Goal: Task Accomplishment & Management: Manage account settings

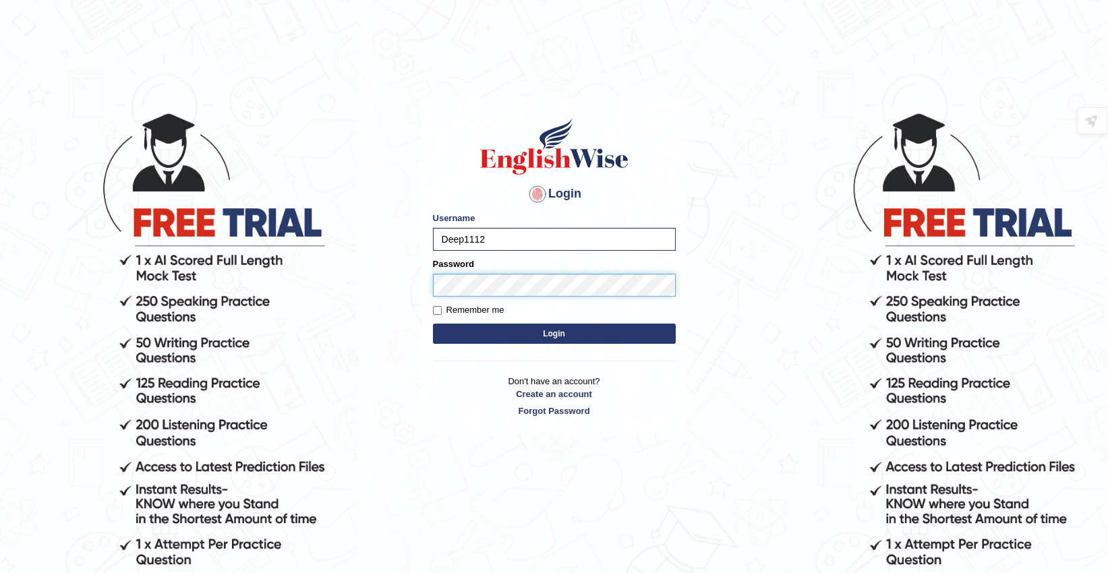
click at [433, 324] on button "Login" at bounding box center [554, 334] width 243 height 20
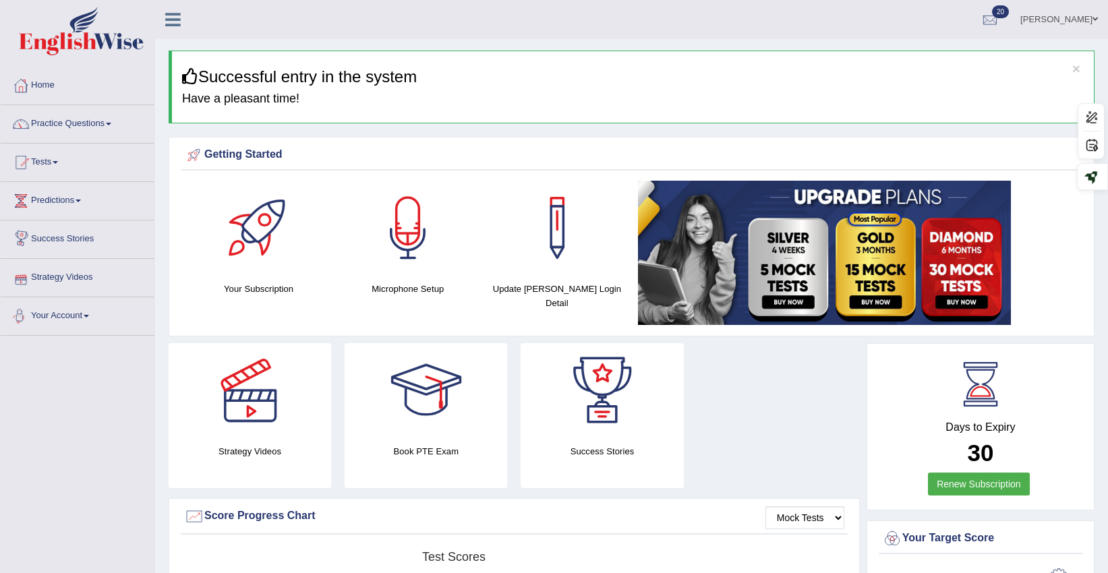
click at [63, 314] on link "Your Account" at bounding box center [78, 315] width 154 height 34
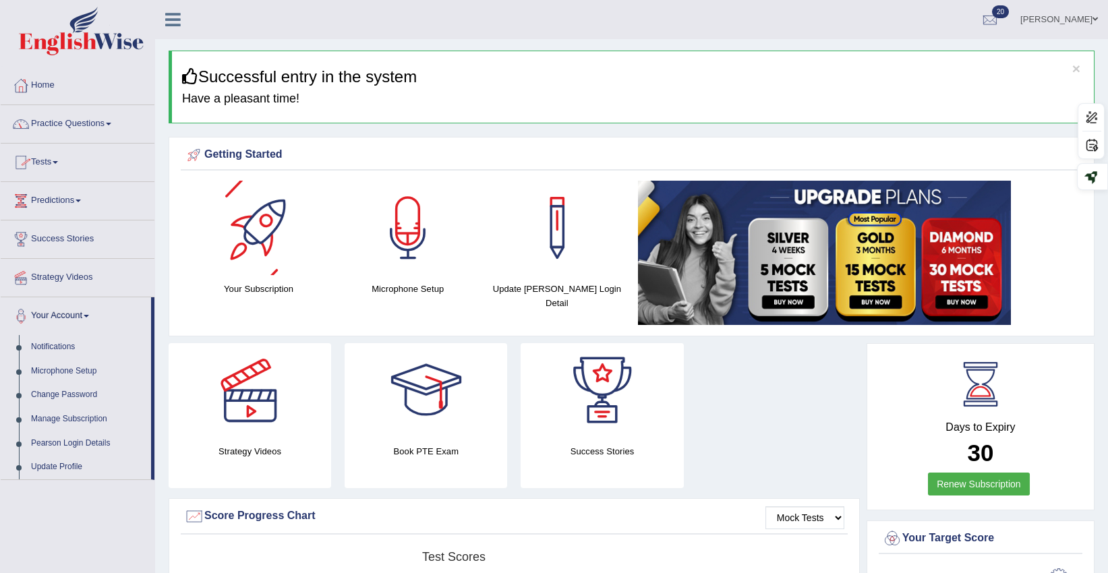
click at [266, 231] on div at bounding box center [259, 228] width 94 height 94
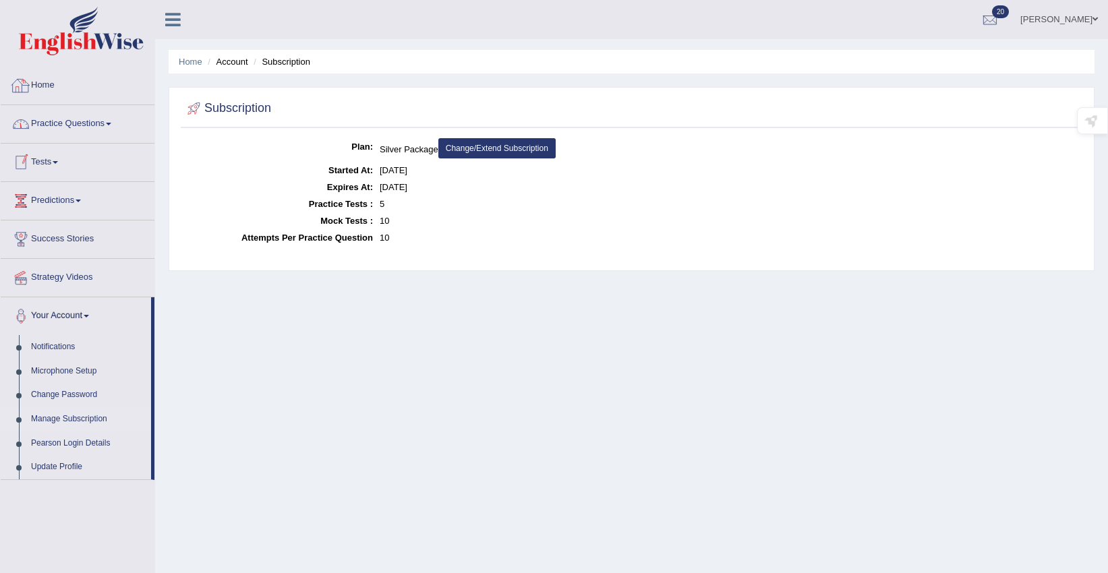
click at [47, 88] on link "Home" at bounding box center [78, 84] width 154 height 34
